Goal: Information Seeking & Learning: Check status

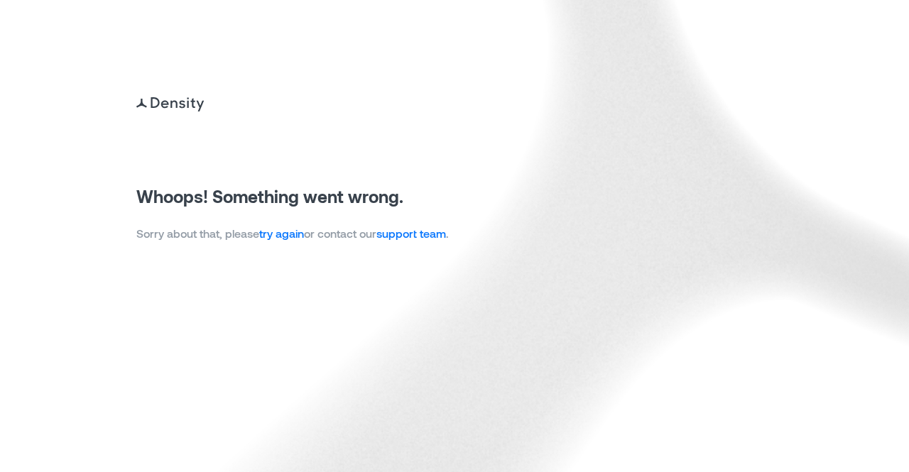
click at [288, 237] on link "try again" at bounding box center [281, 233] width 45 height 13
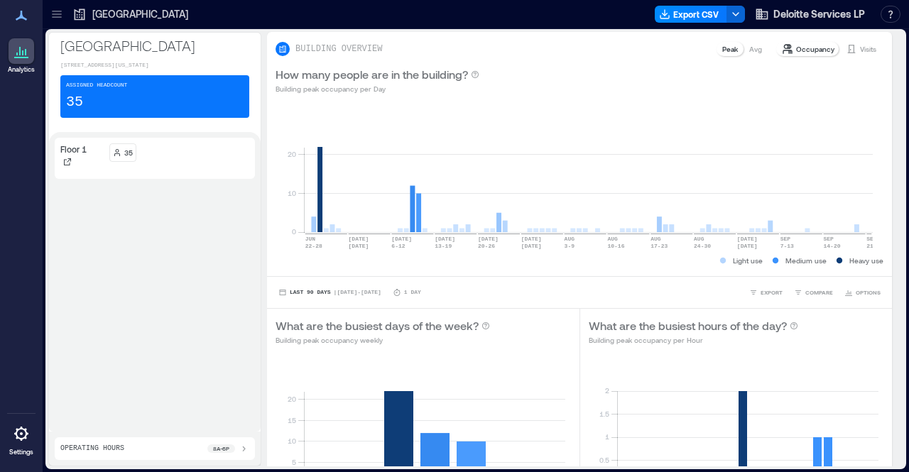
click at [55, 18] on icon at bounding box center [57, 14] width 14 height 14
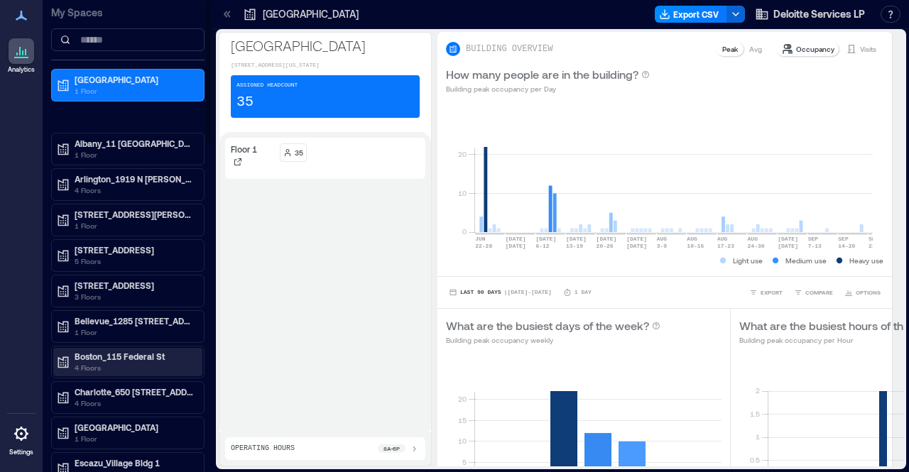
click at [146, 351] on p "Boston_115 Federal St" at bounding box center [134, 356] width 119 height 11
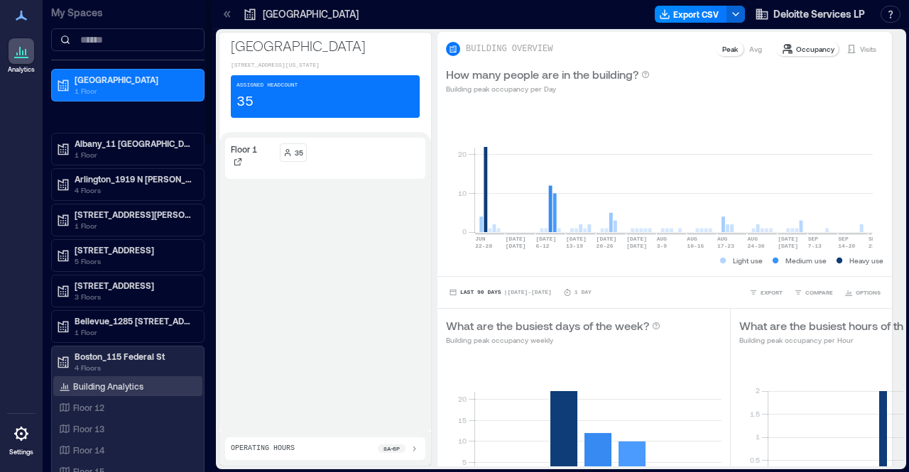
click at [109, 384] on p "Building Analytics" at bounding box center [108, 386] width 70 height 11
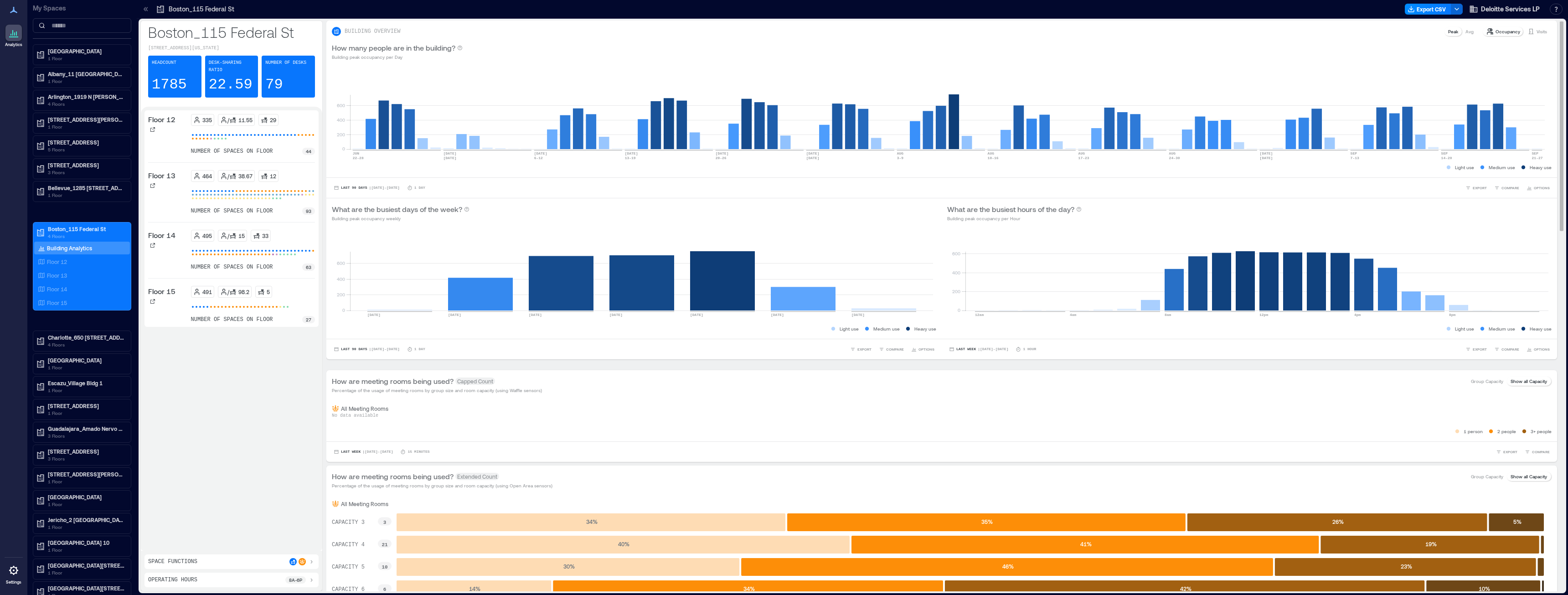
click at [583, 29] on p "Avg" at bounding box center [1469, 31] width 8 height 7
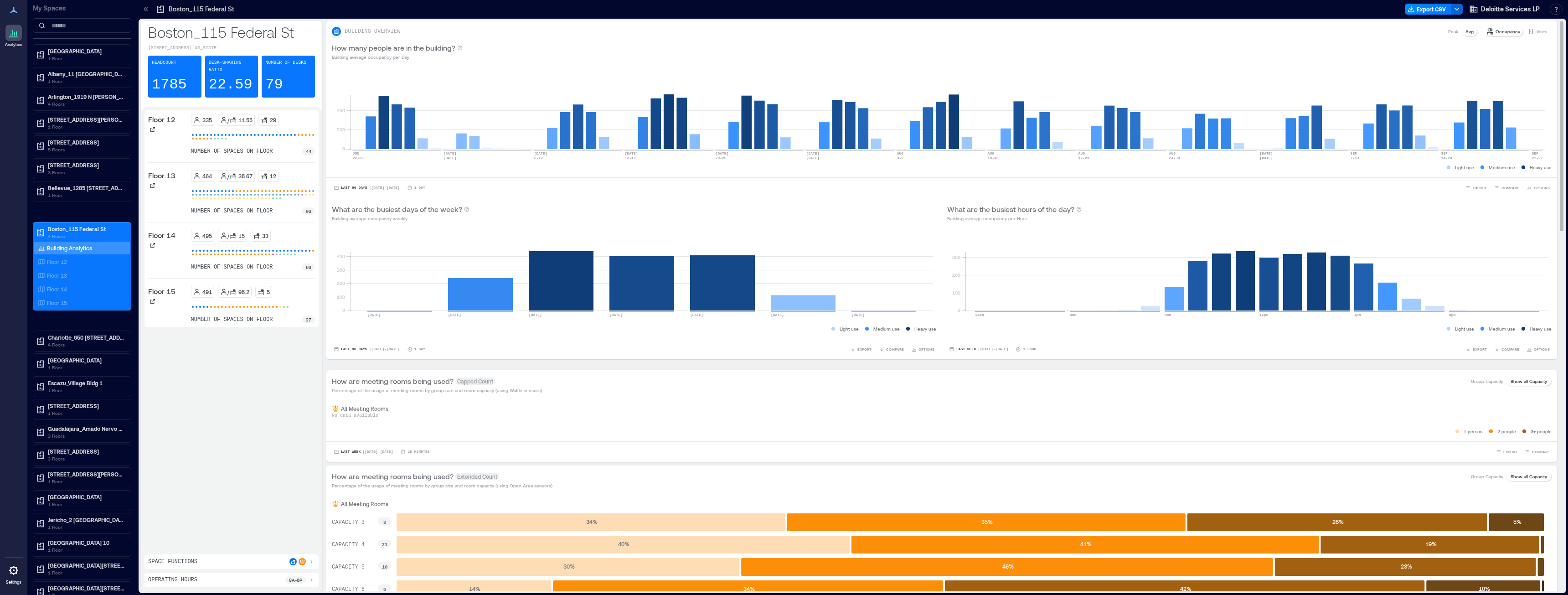
click at [583, 32] on p "Peak" at bounding box center [1453, 31] width 10 height 7
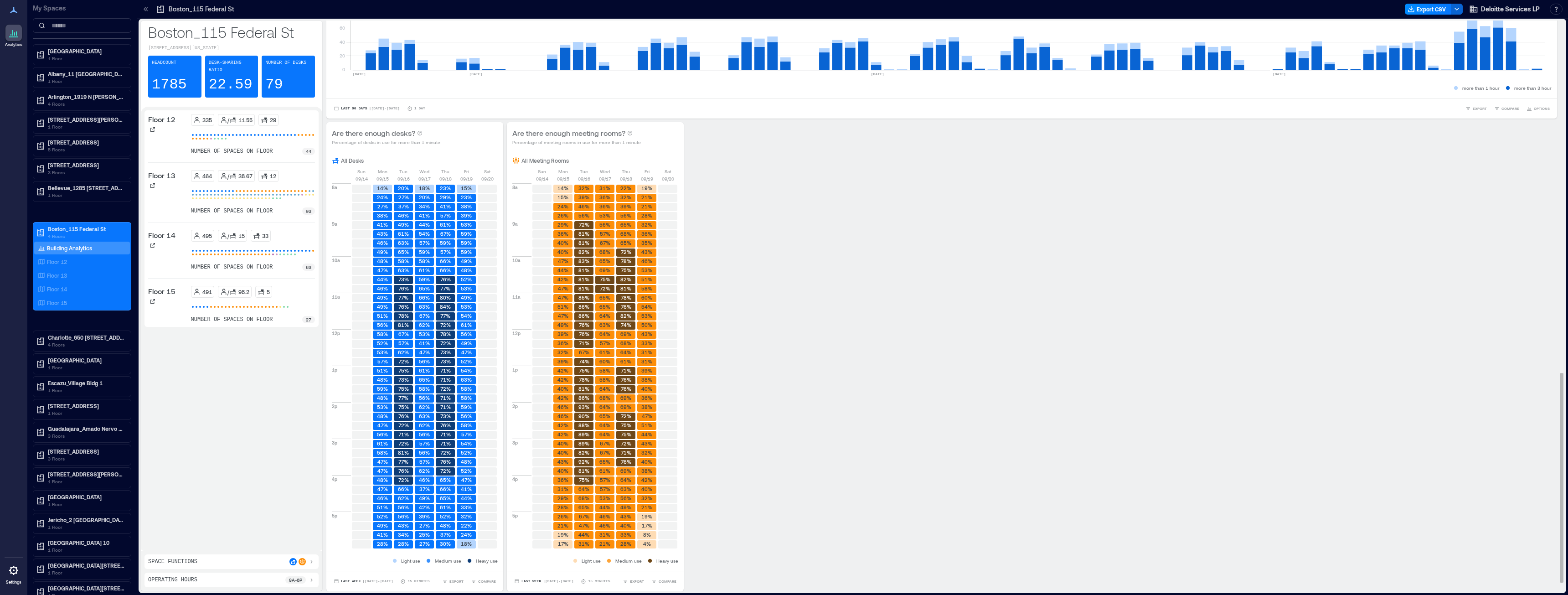
scroll to position [958, 0]
